Goal: Subscribe to service/newsletter

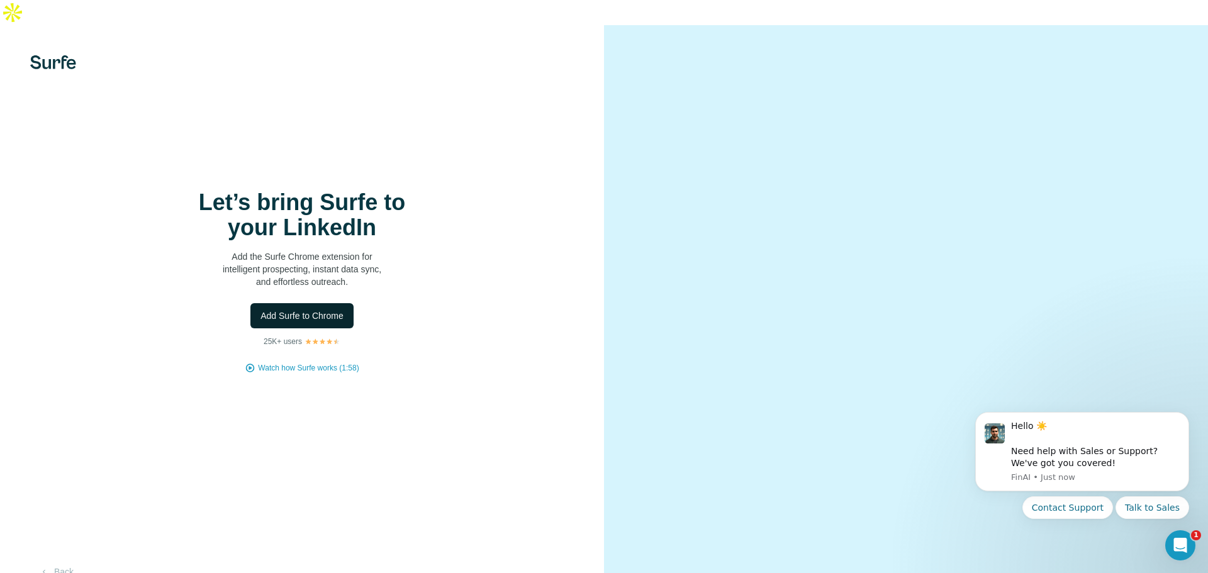
click at [281, 310] on span "Add Surfe to Chrome" at bounding box center [302, 316] width 83 height 13
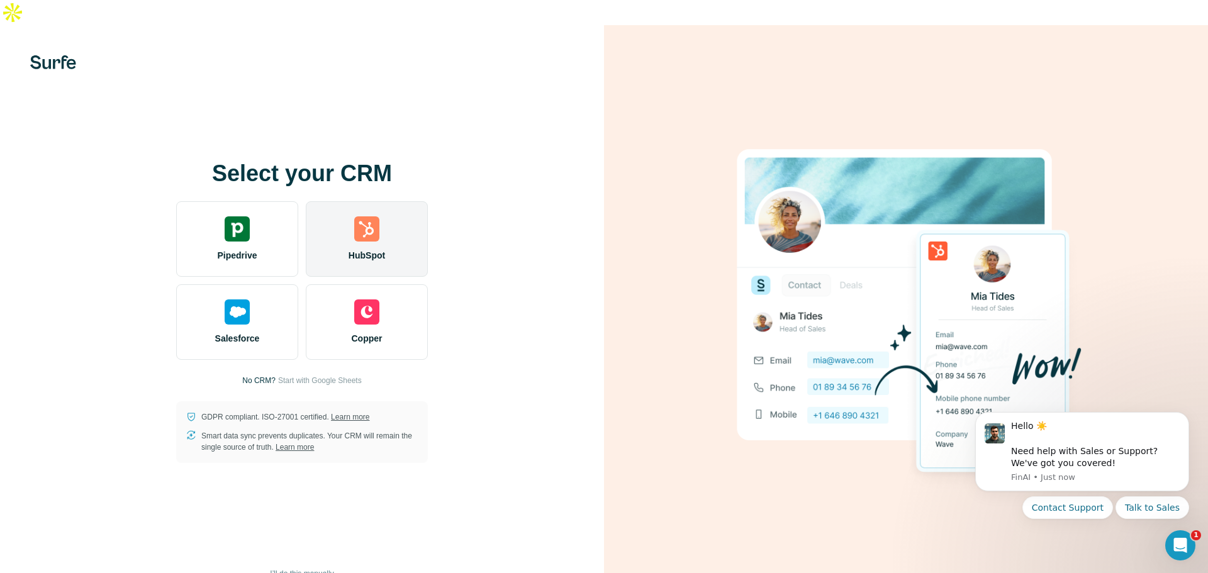
click at [373, 220] on div "HubSpot" at bounding box center [367, 239] width 122 height 76
